Goal: Transaction & Acquisition: Subscribe to service/newsletter

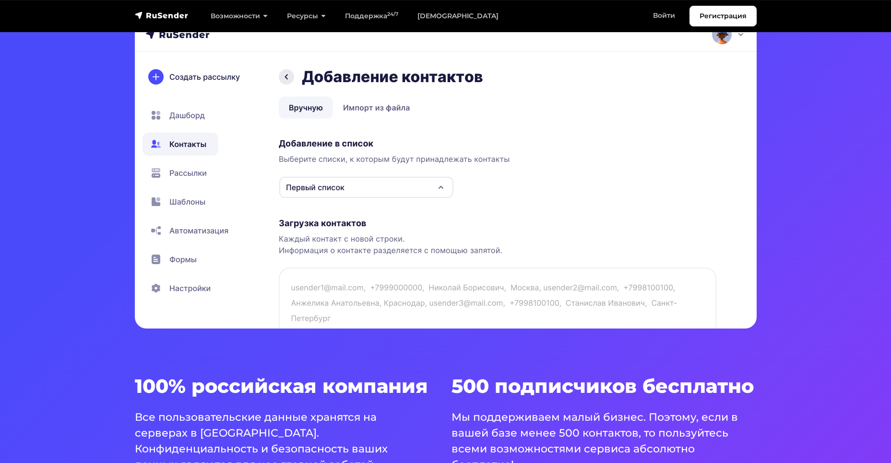
scroll to position [336, 0]
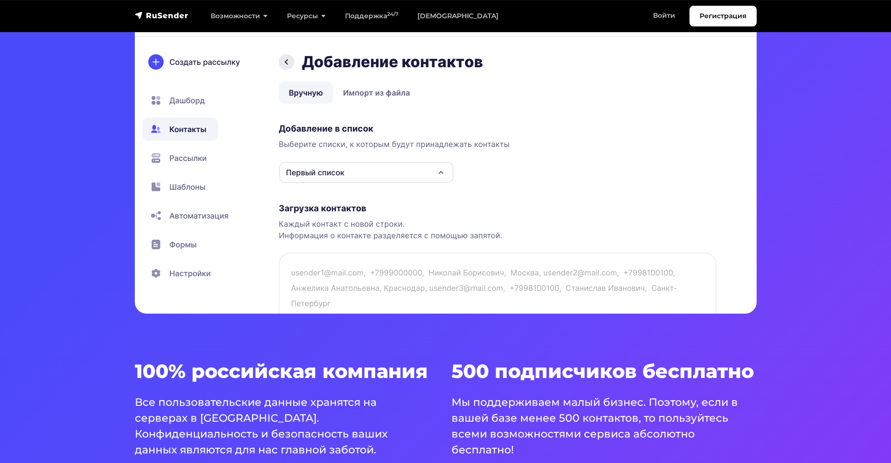
click at [183, 189] on img at bounding box center [446, 145] width 622 height 336
click at [156, 185] on img at bounding box center [446, 145] width 622 height 336
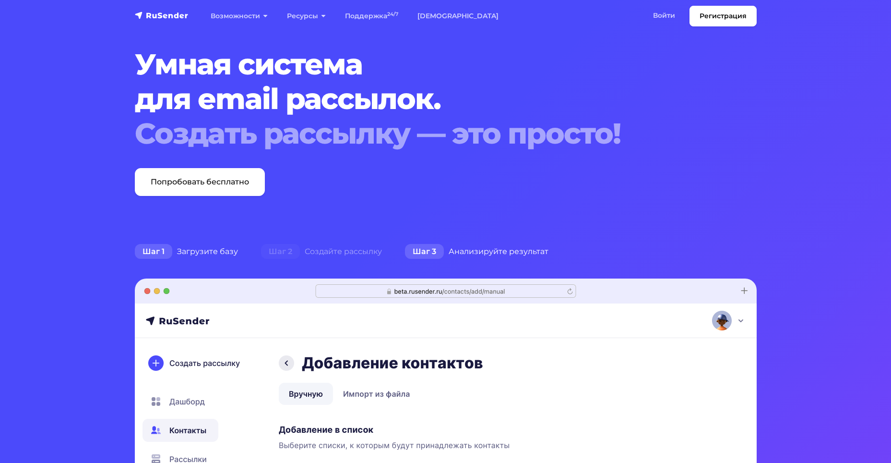
scroll to position [0, 0]
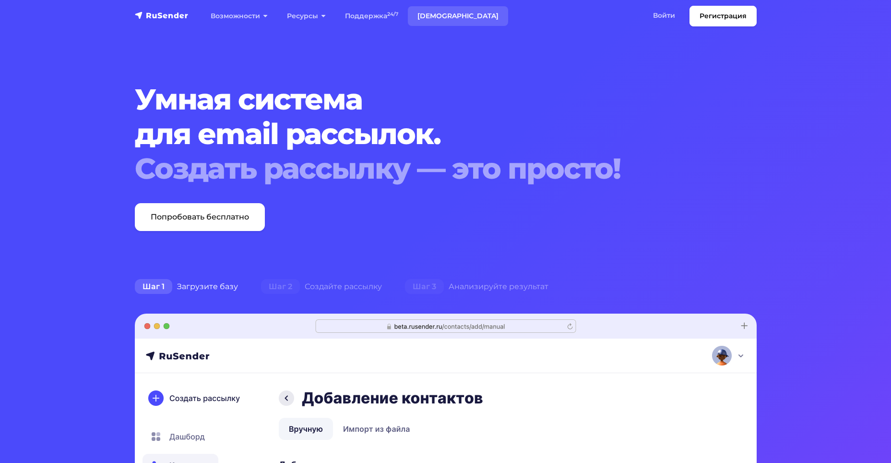
click at [436, 11] on link "[DEMOGRAPHIC_DATA]" at bounding box center [458, 16] width 100 height 20
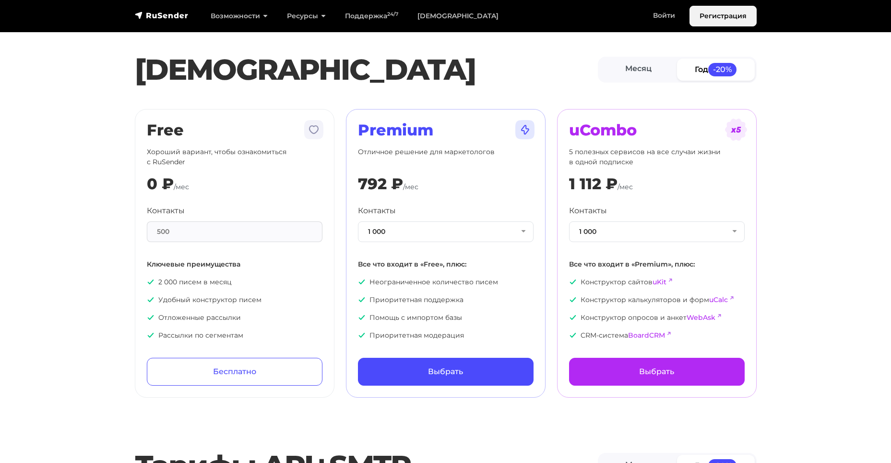
click at [712, 23] on link "Регистрация" at bounding box center [723, 16] width 67 height 21
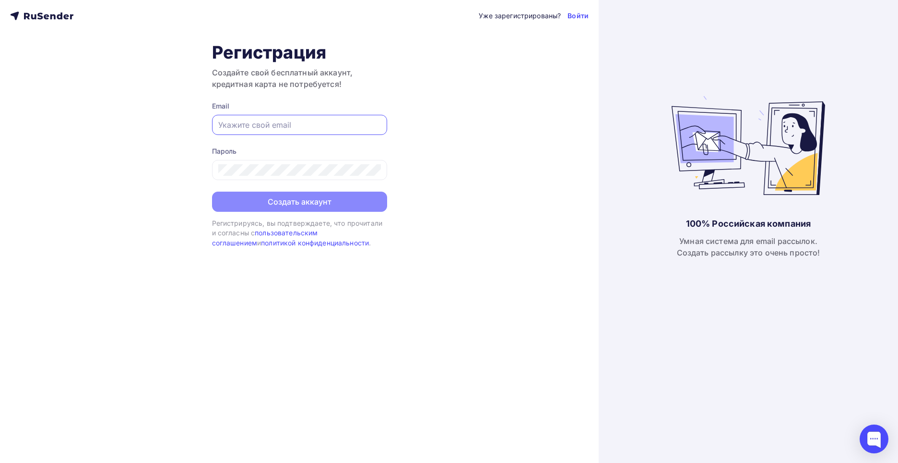
click at [267, 124] on input "text" at bounding box center [299, 125] width 163 height 12
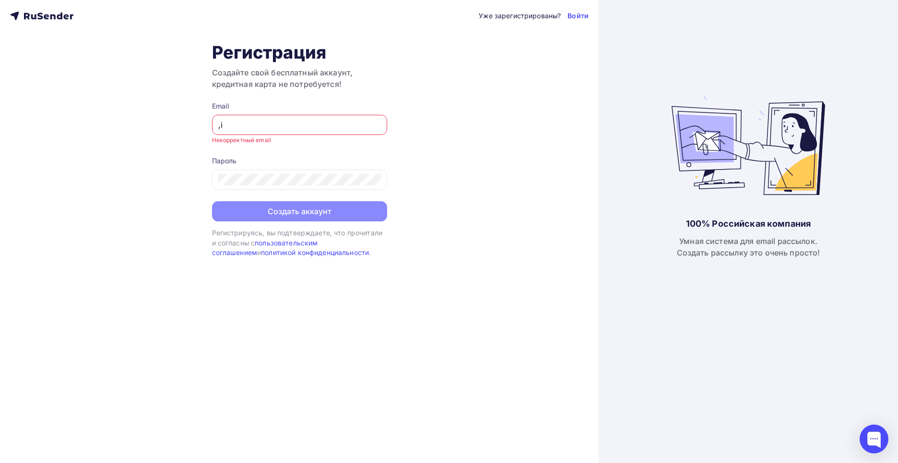
type input "[EMAIL_ADDRESS][DOMAIN_NAME]"
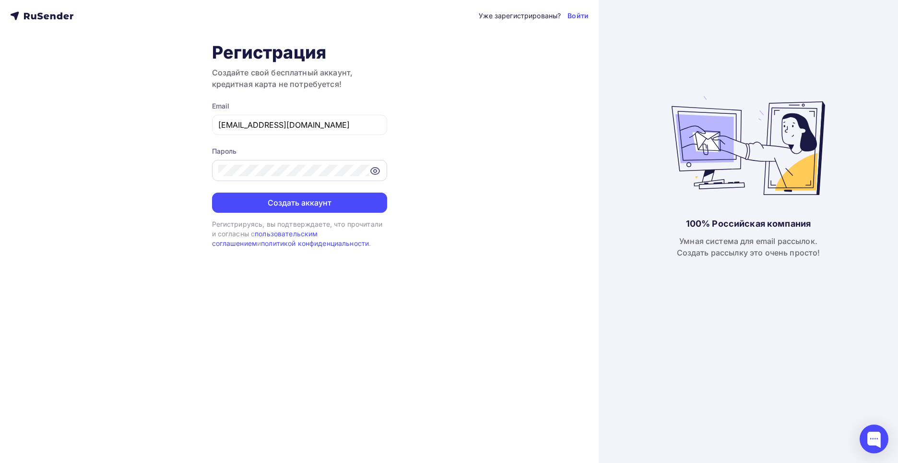
click at [378, 172] on icon at bounding box center [376, 171] width 12 height 12
click at [378, 172] on icon at bounding box center [375, 171] width 8 height 8
click at [378, 172] on icon at bounding box center [376, 171] width 12 height 12
click at [378, 172] on icon at bounding box center [375, 171] width 8 height 8
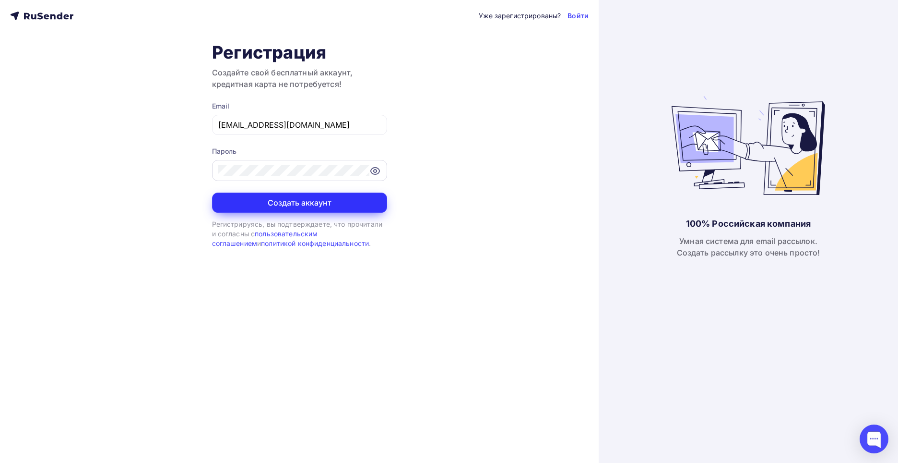
click at [313, 203] on button "Создать аккаунт" at bounding box center [299, 202] width 175 height 20
